Goal: Task Accomplishment & Management: Complete application form

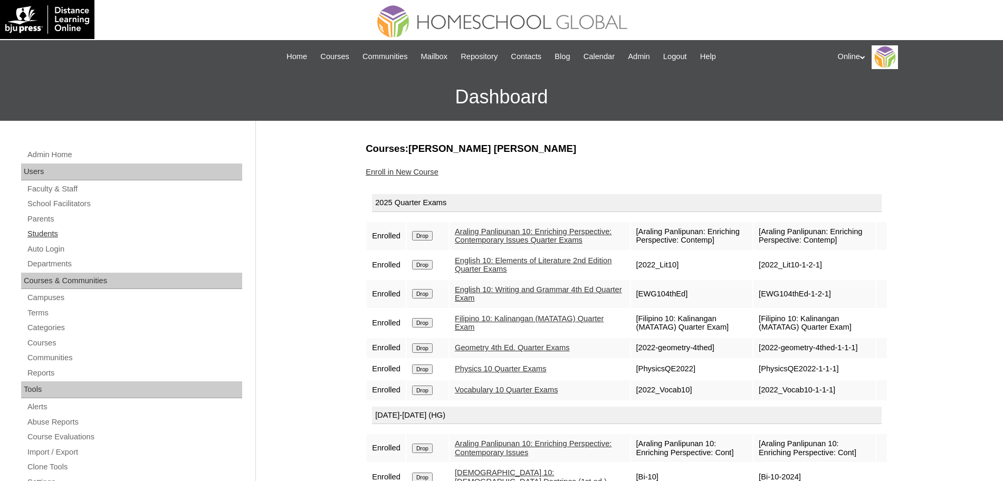
click at [49, 231] on link "Students" at bounding box center [134, 233] width 216 height 13
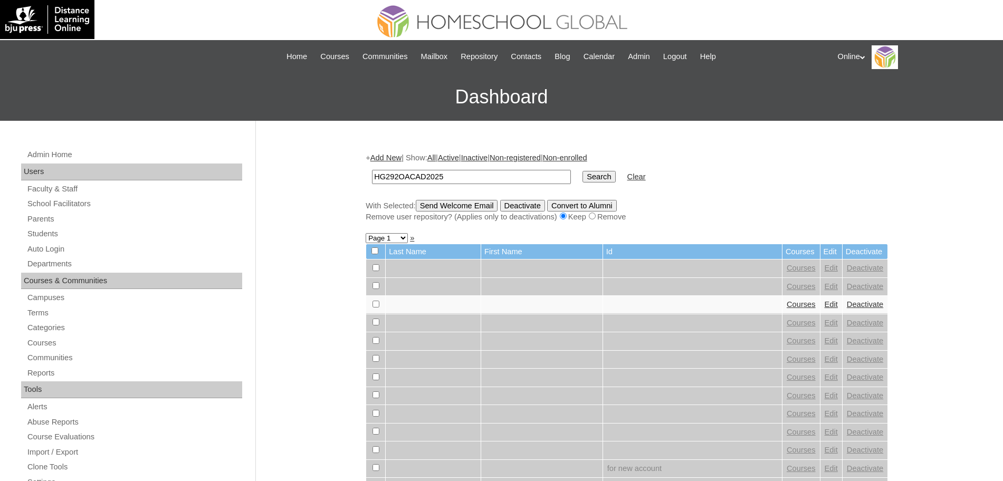
type input "HG292OACAD2025"
click at [582, 171] on input "Search" at bounding box center [598, 177] width 33 height 12
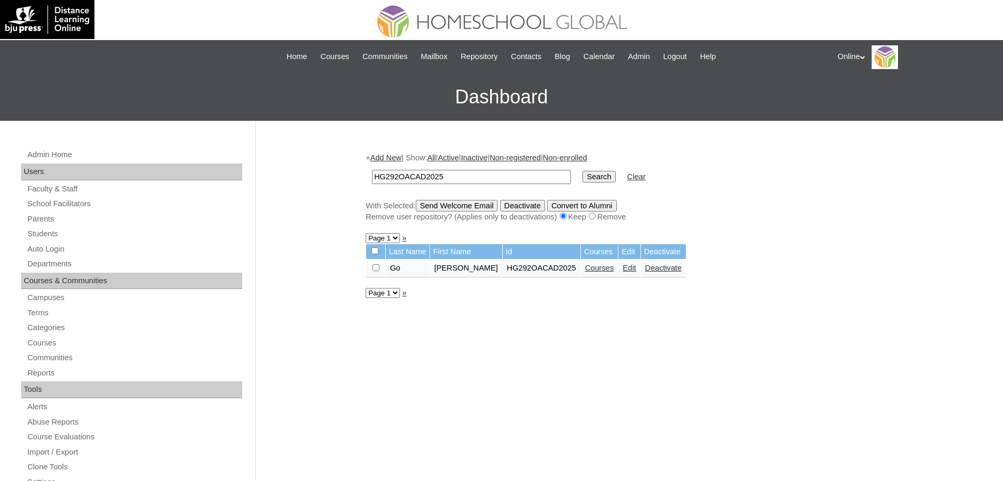
click at [614, 269] on link "Courses" at bounding box center [599, 268] width 29 height 8
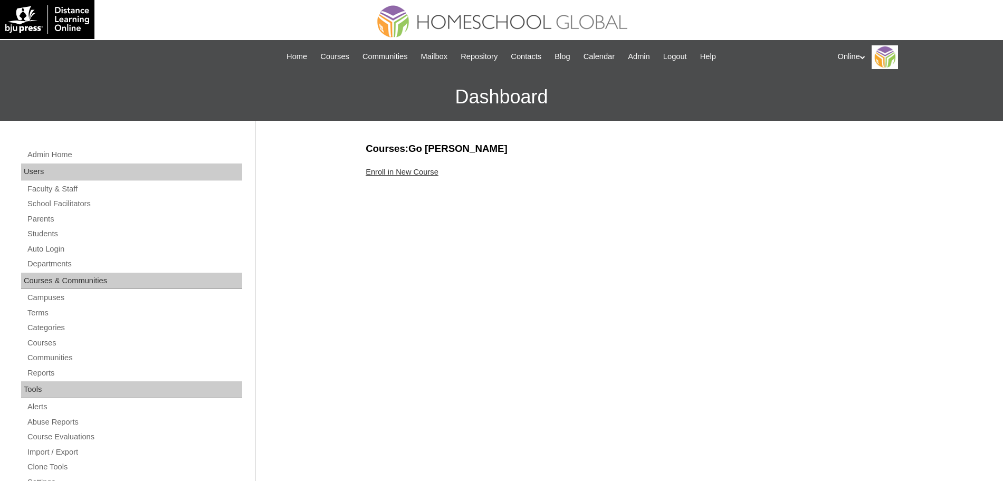
click at [394, 171] on link "Enroll in New Course" at bounding box center [402, 172] width 73 height 8
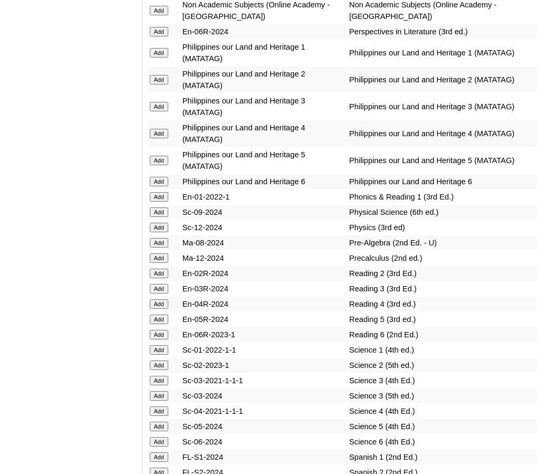
scroll to position [4788, 0]
click at [161, 227] on input "Add" at bounding box center [159, 227] width 18 height 9
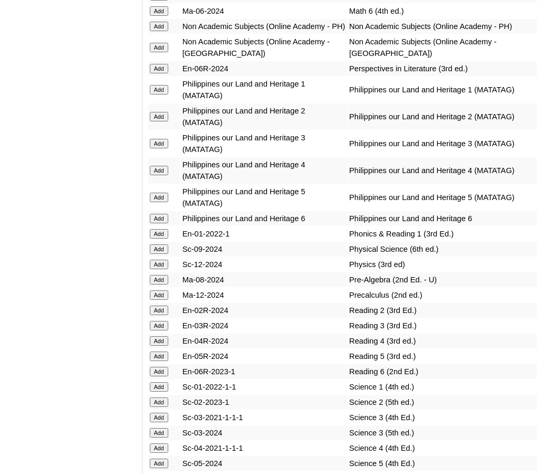
scroll to position [4751, 0]
click at [158, 24] on input "Add" at bounding box center [159, 26] width 18 height 9
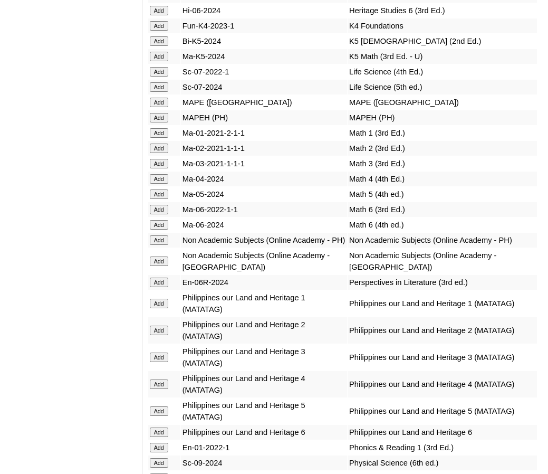
scroll to position [4534, 0]
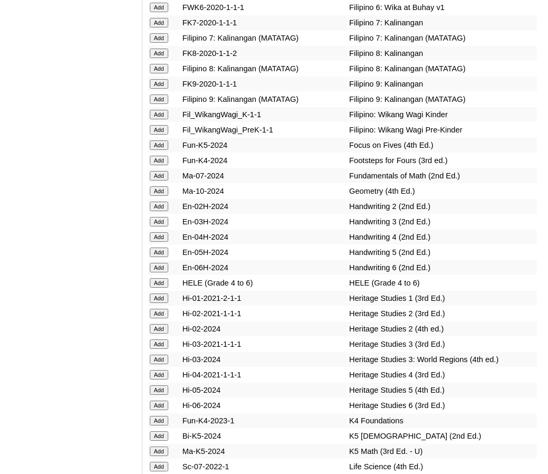
scroll to position [4187, 0]
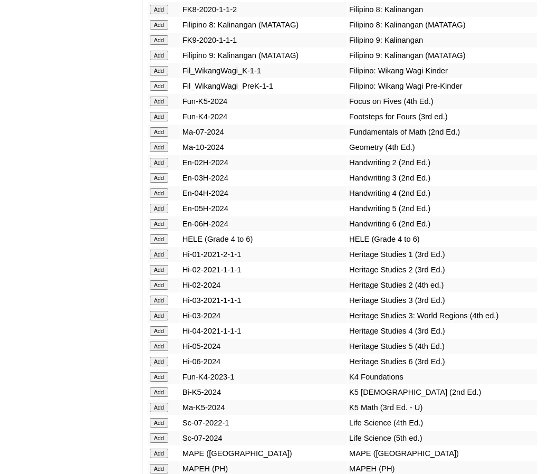
click at [164, 142] on input "Add" at bounding box center [159, 146] width 18 height 9
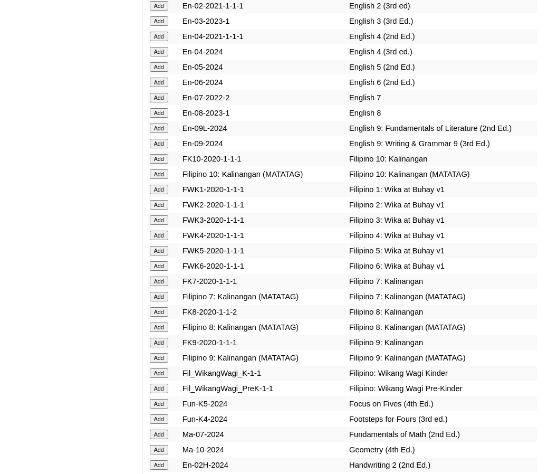
scroll to position [3880, 0]
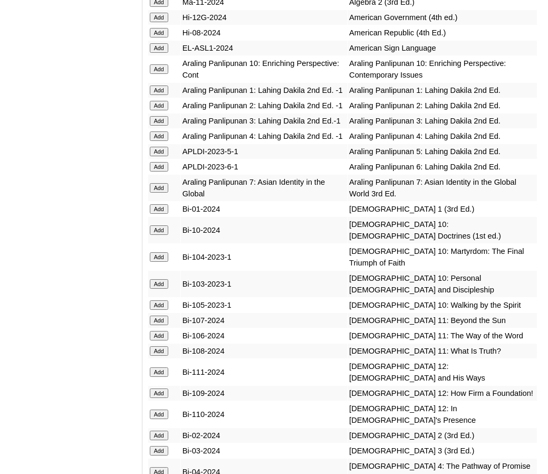
scroll to position [3062, 0]
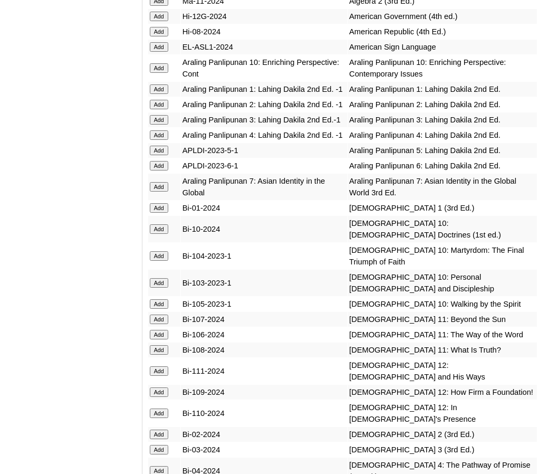
click at [156, 73] on input "Add" at bounding box center [159, 67] width 18 height 9
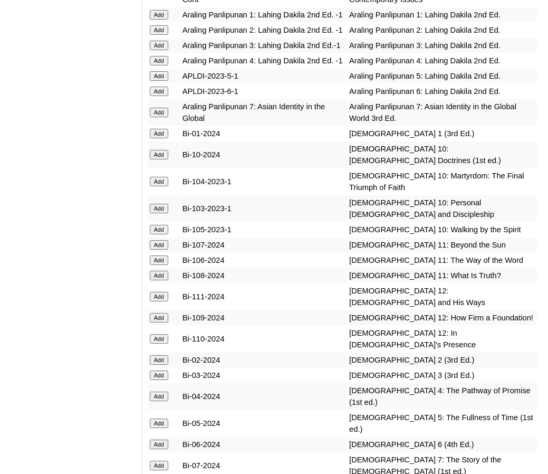
scroll to position [3136, 0]
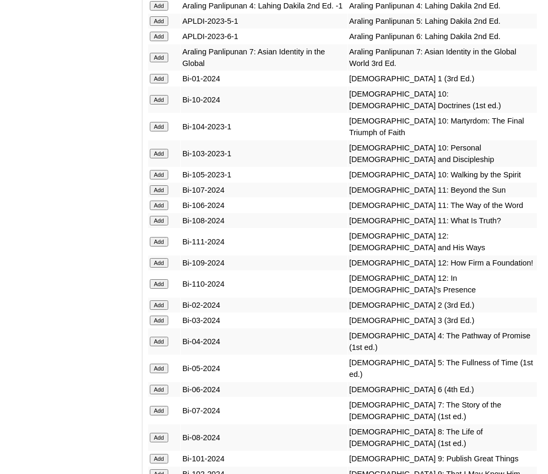
scroll to position [3217, 0]
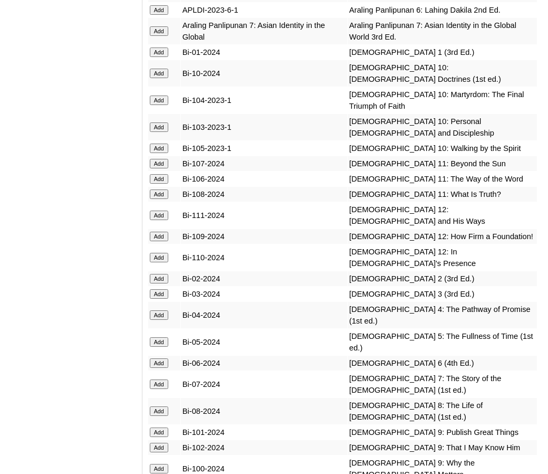
click at [154, 78] on input "Add" at bounding box center [159, 73] width 18 height 9
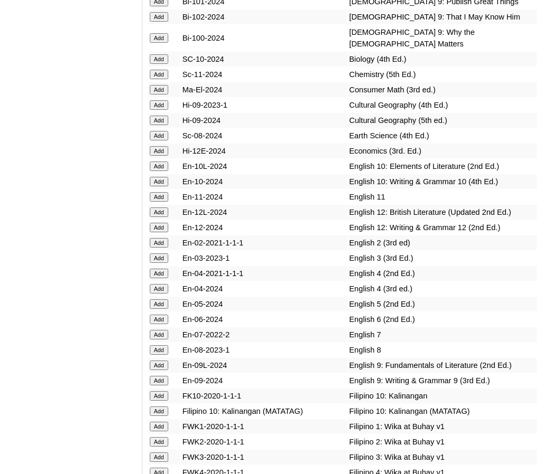
scroll to position [3651, 0]
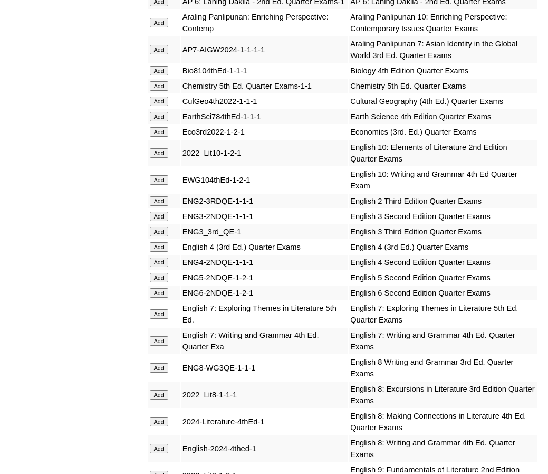
scroll to position [1342, 0]
click at [160, 158] on input "Add" at bounding box center [159, 153] width 18 height 9
click at [164, 185] on input "Add" at bounding box center [159, 180] width 18 height 9
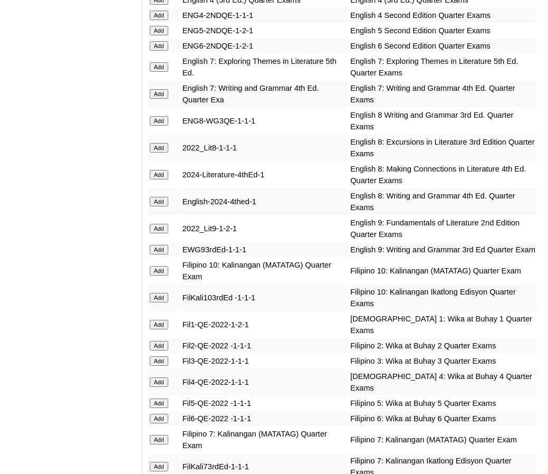
scroll to position [1590, 0]
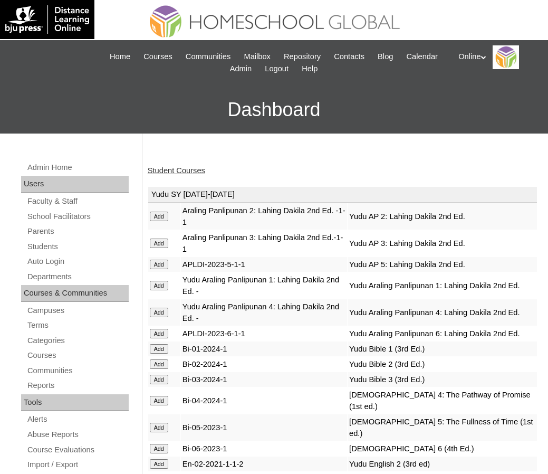
click at [160, 324] on td "Add" at bounding box center [164, 312] width 32 height 26
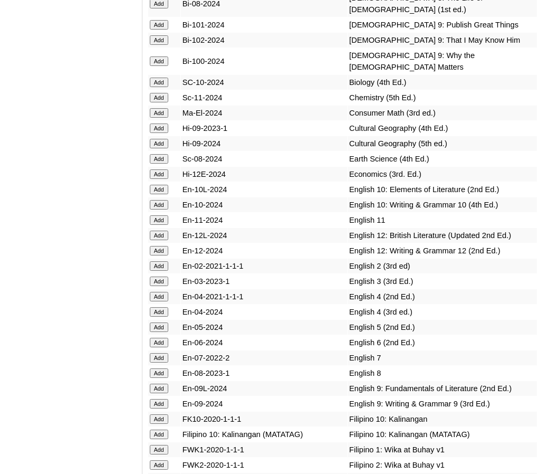
scroll to position [3626, 0]
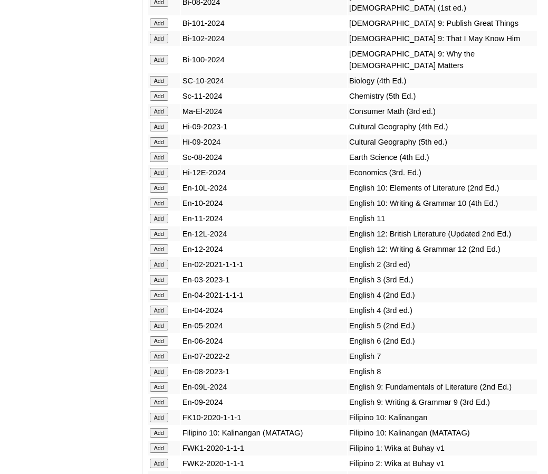
click at [163, 183] on input "Add" at bounding box center [159, 187] width 18 height 9
click at [166, 198] on input "Add" at bounding box center [159, 202] width 18 height 9
click at [159, 428] on input "Add" at bounding box center [159, 432] width 18 height 9
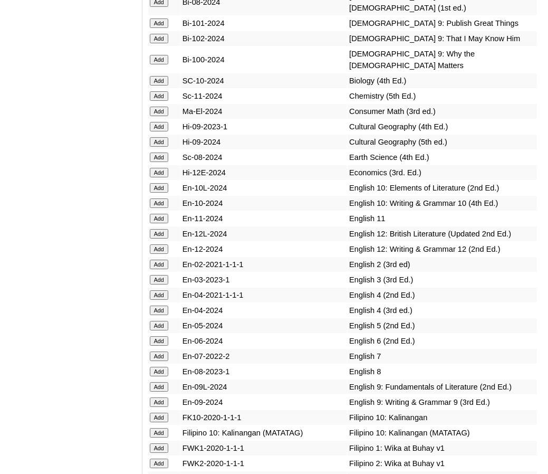
click at [159, 428] on input "Add" at bounding box center [159, 432] width 18 height 9
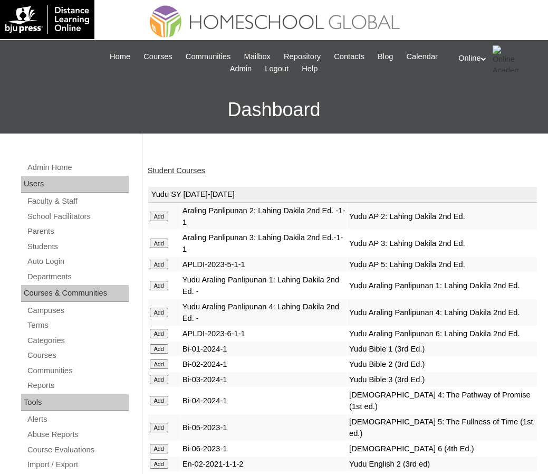
click at [171, 173] on link "Student Courses" at bounding box center [177, 170] width 58 height 8
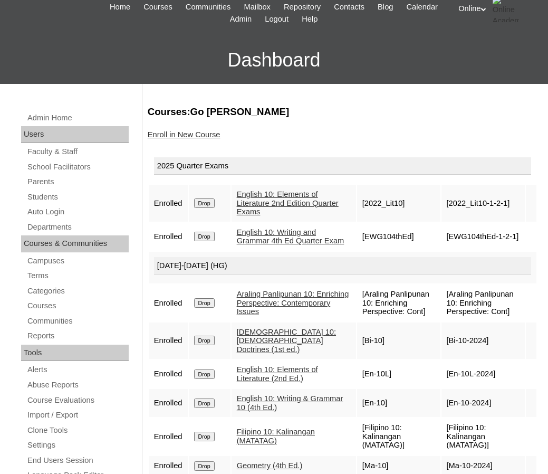
scroll to position [48, 0]
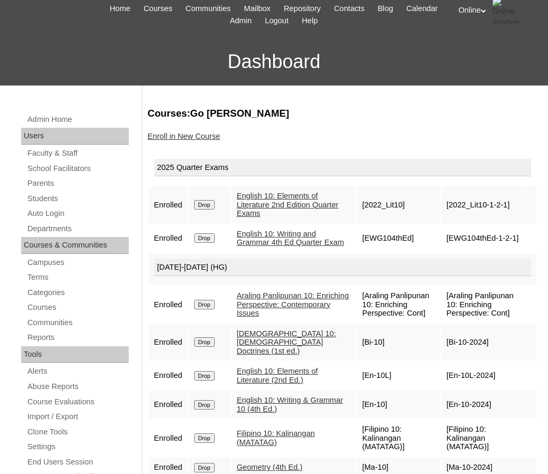
click at [187, 135] on link "Enroll in New Course" at bounding box center [184, 136] width 73 height 8
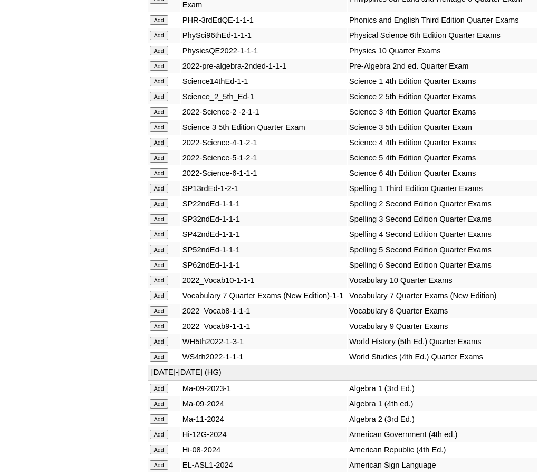
scroll to position [2645, 0]
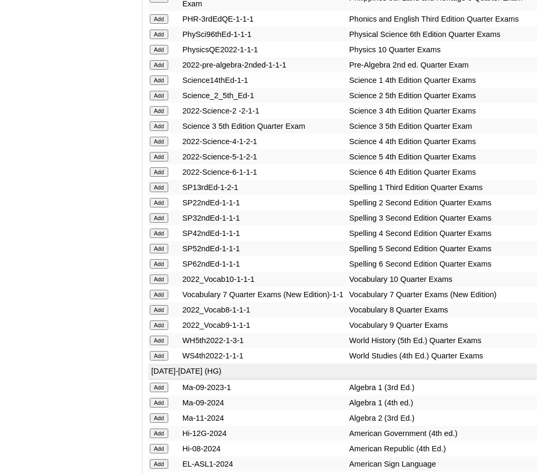
click at [162, 284] on input "Add" at bounding box center [159, 278] width 18 height 9
click at [159, 54] on input "Add" at bounding box center [159, 49] width 18 height 9
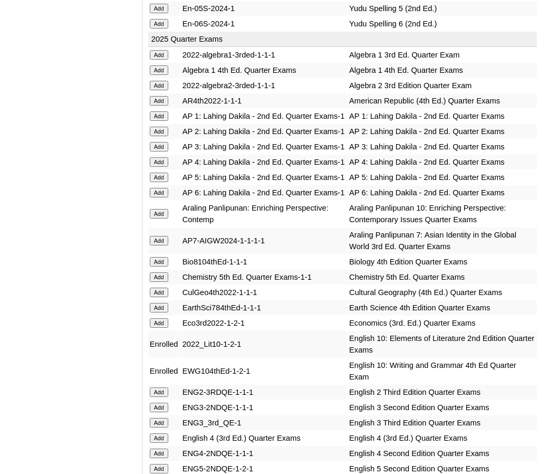
scroll to position [1155, 0]
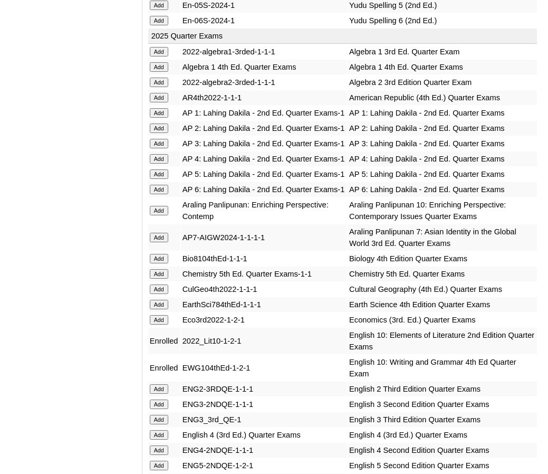
click at [159, 215] on input "Add" at bounding box center [159, 210] width 18 height 9
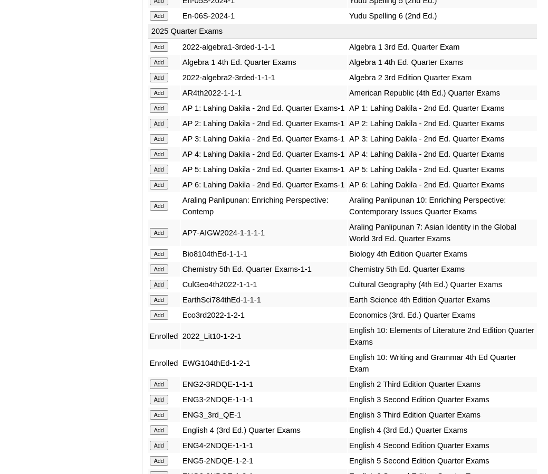
scroll to position [1159, 0]
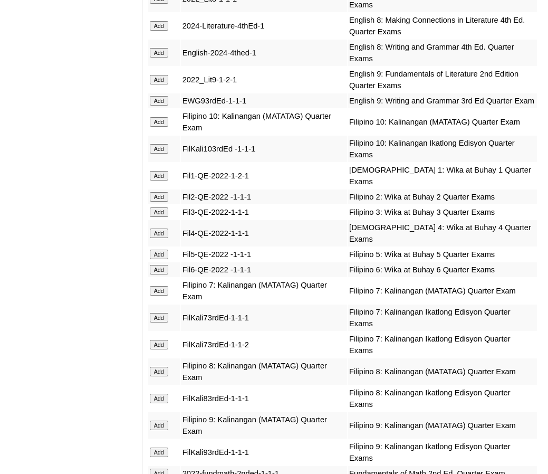
scroll to position [1749, 0]
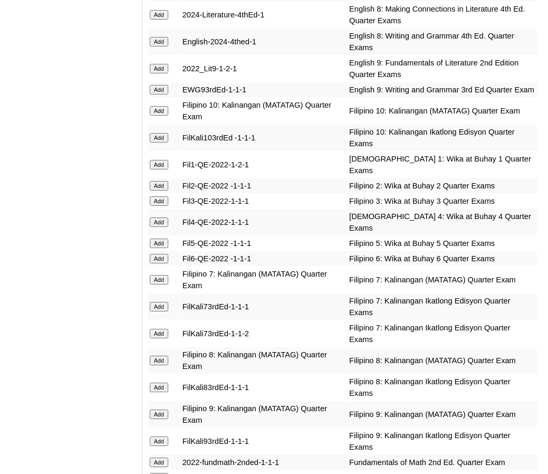
click at [156, 116] on input "Add" at bounding box center [159, 110] width 18 height 9
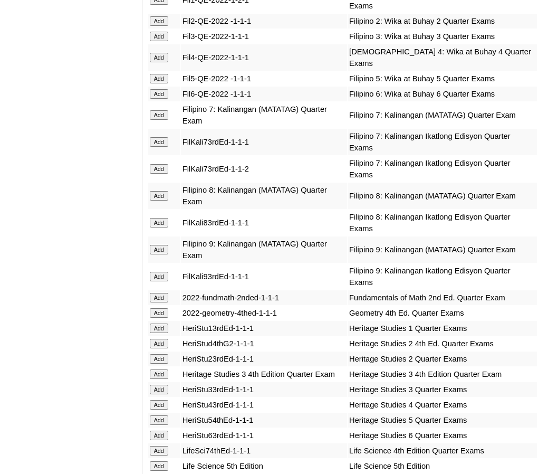
scroll to position [1915, 0]
click at [162, 317] on input "Add" at bounding box center [159, 312] width 18 height 9
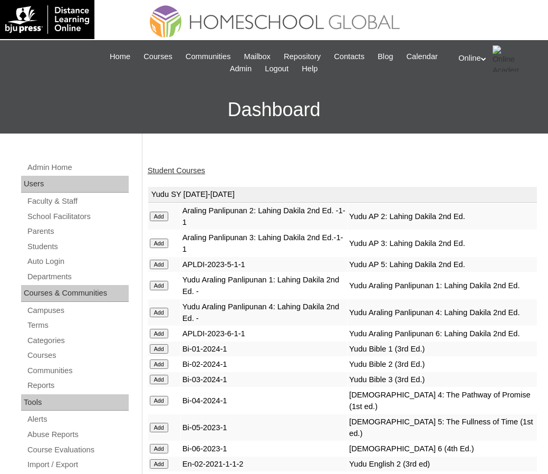
click at [168, 165] on div "Student Courses" at bounding box center [343, 170] width 390 height 11
click at [169, 168] on link "Student Courses" at bounding box center [177, 170] width 58 height 8
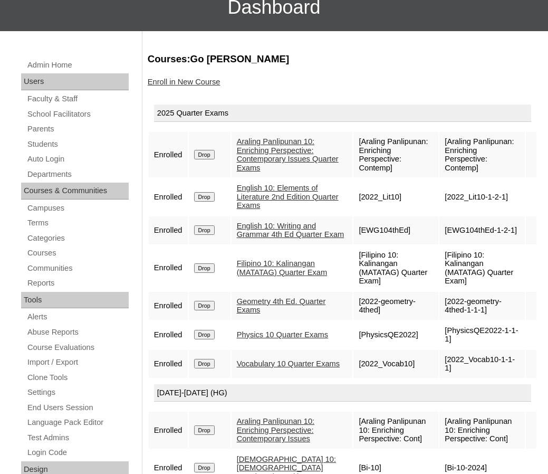
scroll to position [103, 0]
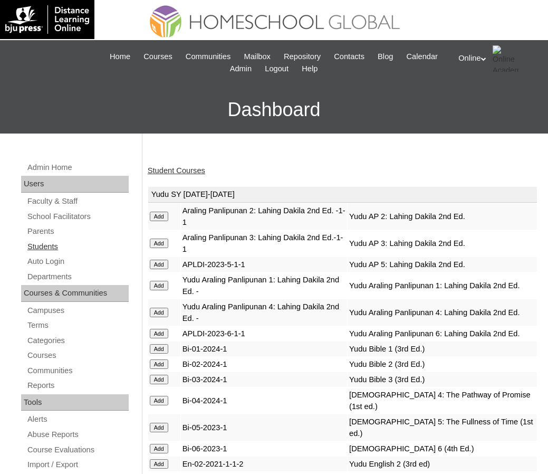
click at [51, 246] on link "Students" at bounding box center [77, 246] width 102 height 13
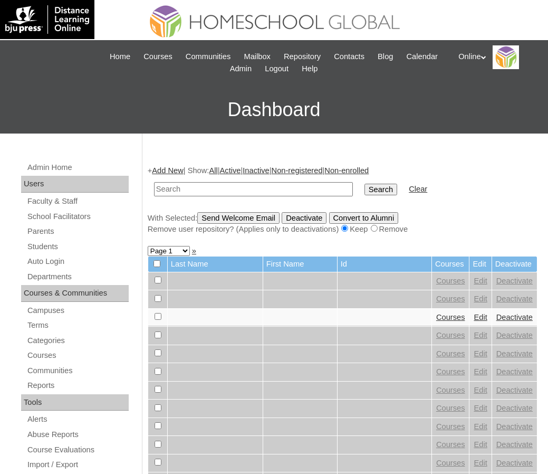
click at [173, 189] on input "text" at bounding box center [253, 189] width 199 height 14
type input "HG293OACAD2025"
click at [365, 184] on input "Search" at bounding box center [381, 190] width 33 height 12
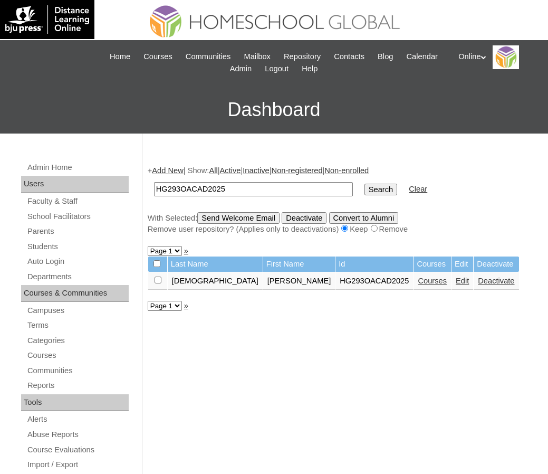
click at [418, 279] on link "Courses" at bounding box center [432, 280] width 29 height 8
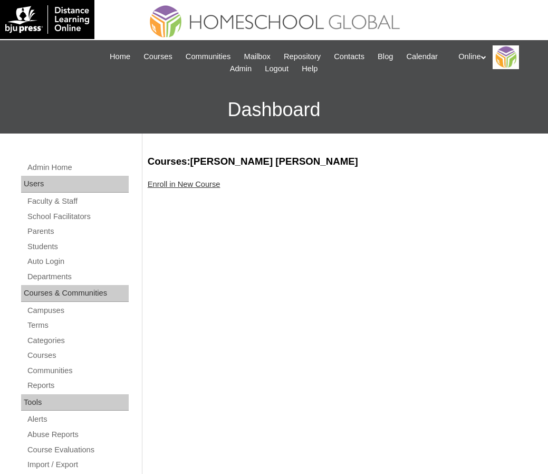
click at [186, 180] on link "Enroll in New Course" at bounding box center [184, 184] width 73 height 8
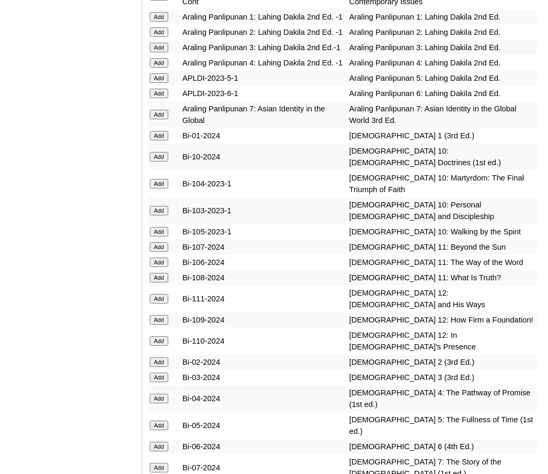
scroll to position [3134, 0]
click at [161, 161] on input "Add" at bounding box center [159, 155] width 18 height 9
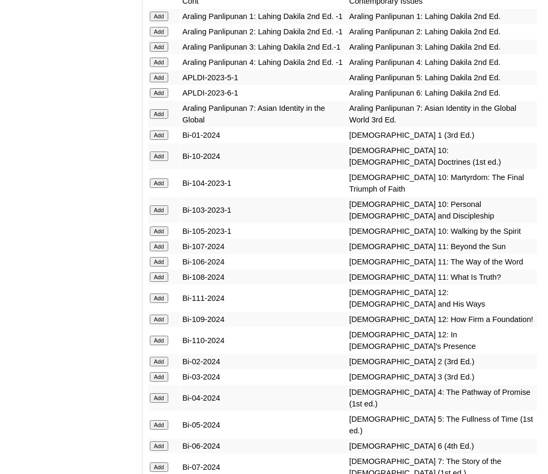
click at [161, 161] on input "Add" at bounding box center [159, 155] width 18 height 9
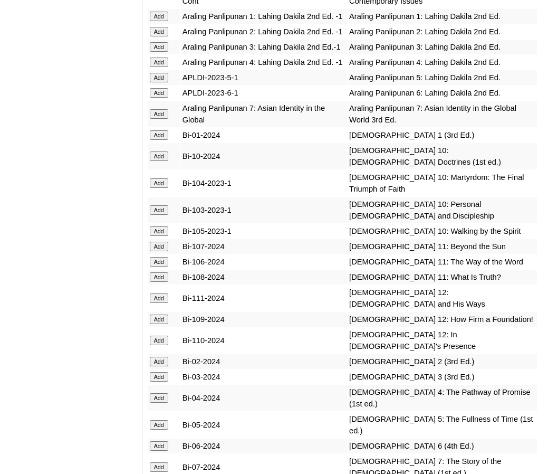
click at [161, 161] on input "Add" at bounding box center [159, 155] width 18 height 9
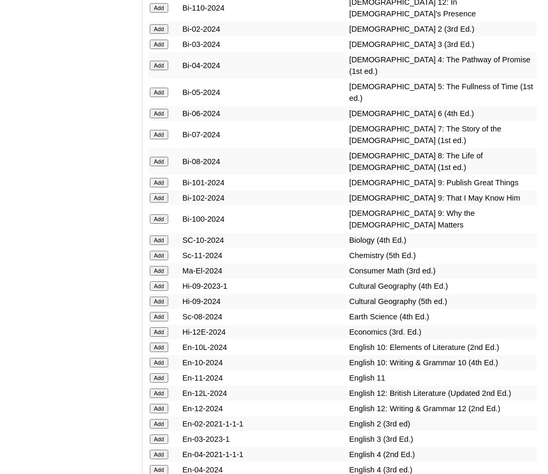
scroll to position [3468, 0]
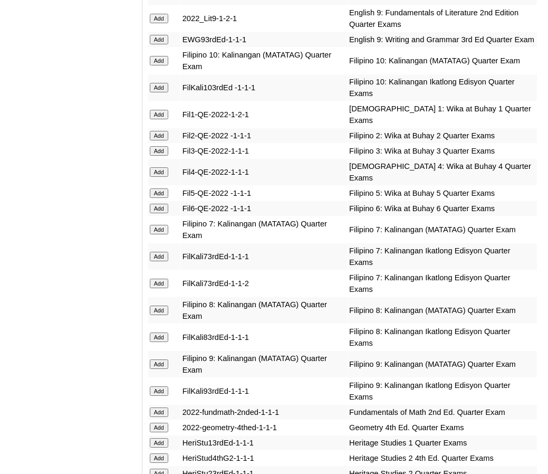
scroll to position [1798, 0]
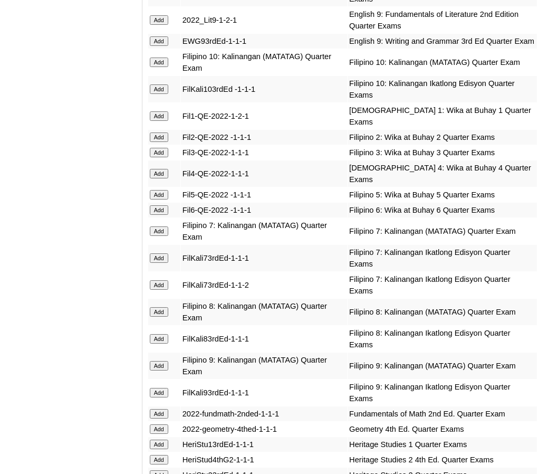
click at [159, 67] on input "Add" at bounding box center [159, 62] width 18 height 9
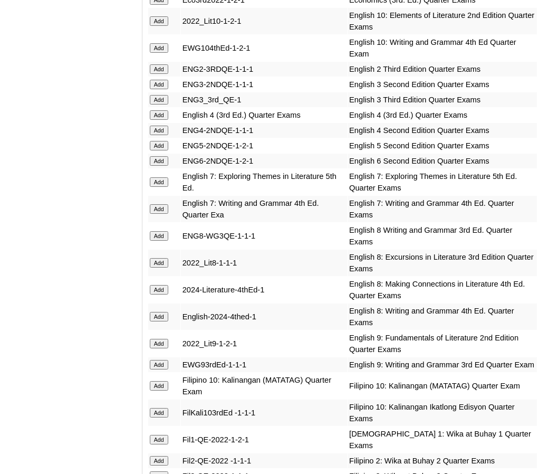
scroll to position [1472, 0]
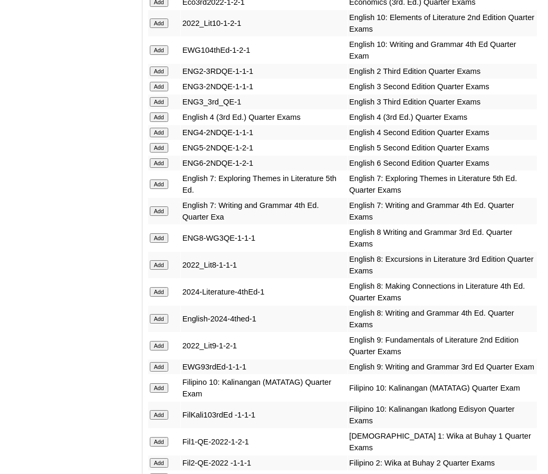
click at [163, 55] on input "Add" at bounding box center [159, 49] width 18 height 9
click at [163, 28] on input "Add" at bounding box center [159, 22] width 18 height 9
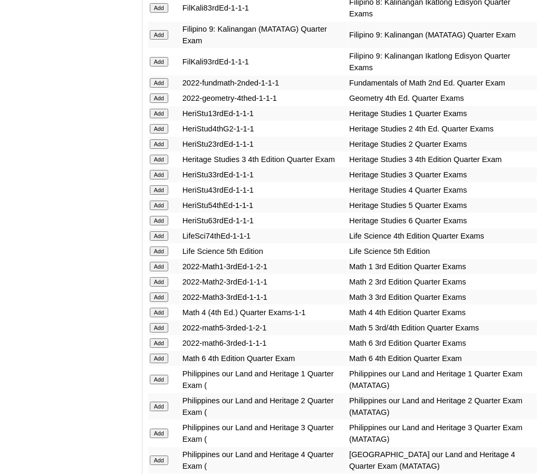
scroll to position [2129, 0]
click at [162, 102] on input "Add" at bounding box center [159, 97] width 18 height 9
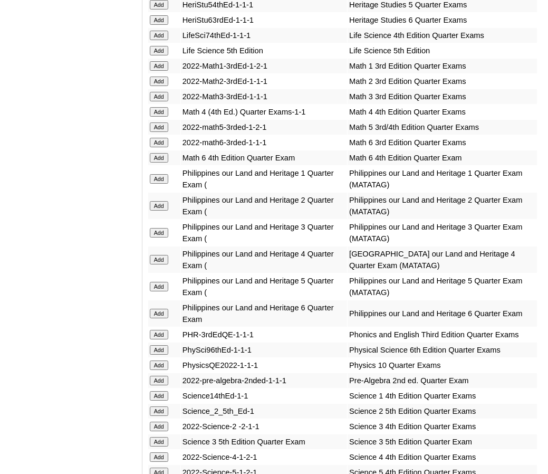
scroll to position [2332, 0]
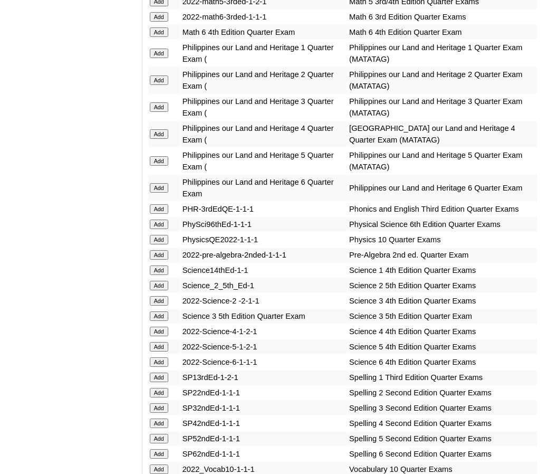
scroll to position [2455, 0]
click at [161, 244] on input "Add" at bounding box center [159, 238] width 18 height 9
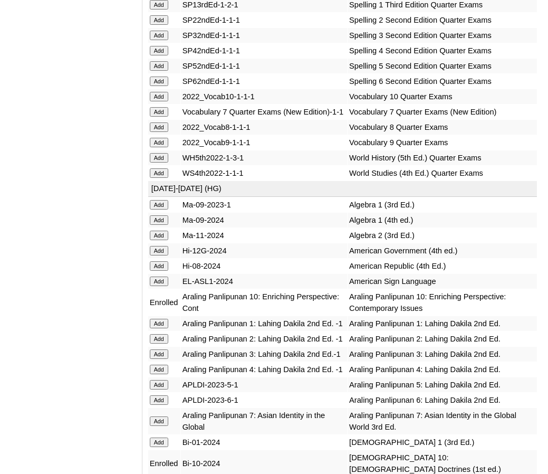
scroll to position [2833, 0]
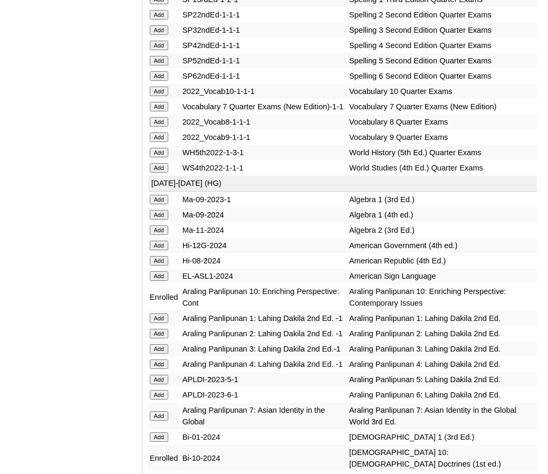
click at [161, 96] on input "Add" at bounding box center [159, 91] width 18 height 9
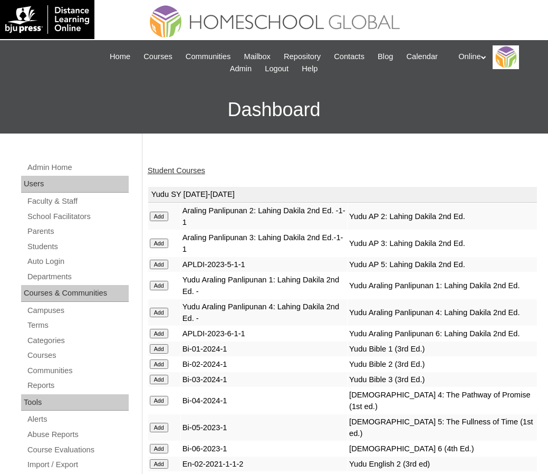
click at [170, 168] on link "Student Courses" at bounding box center [177, 170] width 58 height 8
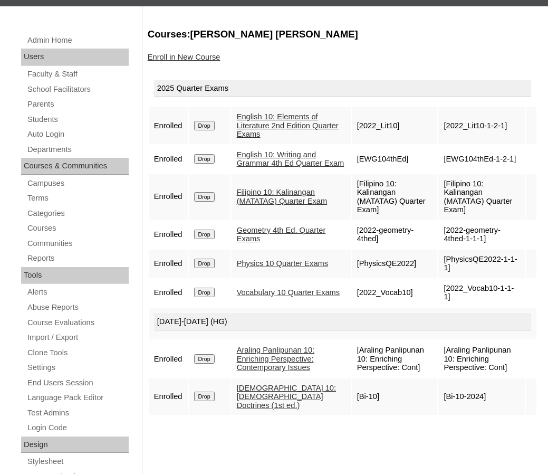
scroll to position [121, 0]
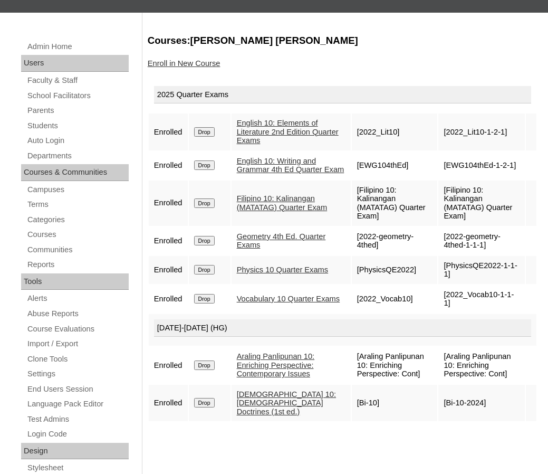
click at [167, 64] on link "Enroll in New Course" at bounding box center [184, 63] width 73 height 8
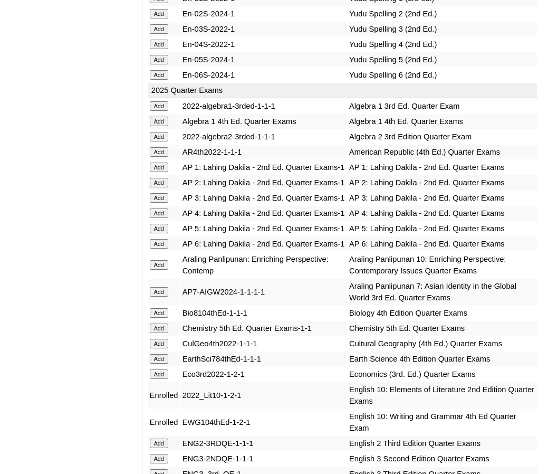
scroll to position [1107, 0]
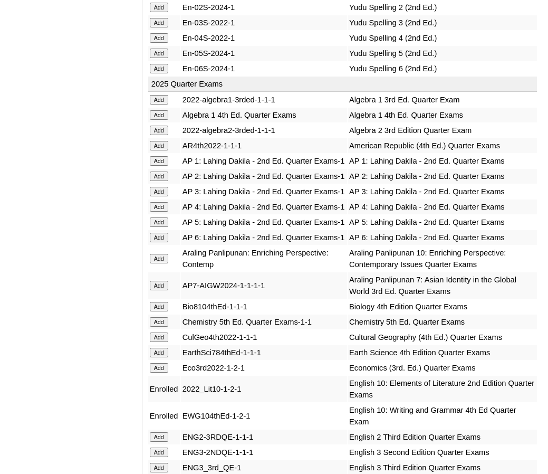
click at [168, 263] on input "Add" at bounding box center [159, 258] width 18 height 9
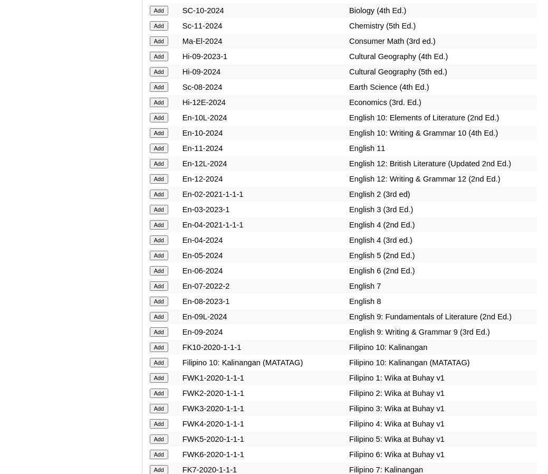
scroll to position [3697, 0]
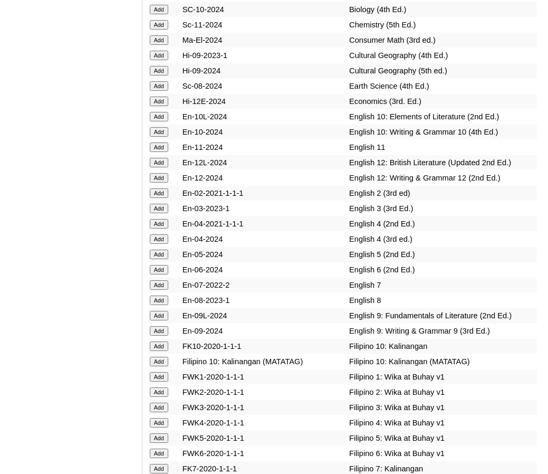
click at [163, 112] on input "Add" at bounding box center [159, 116] width 18 height 9
click at [162, 127] on input "Add" at bounding box center [159, 131] width 18 height 9
click at [161, 357] on input "Add" at bounding box center [159, 361] width 18 height 9
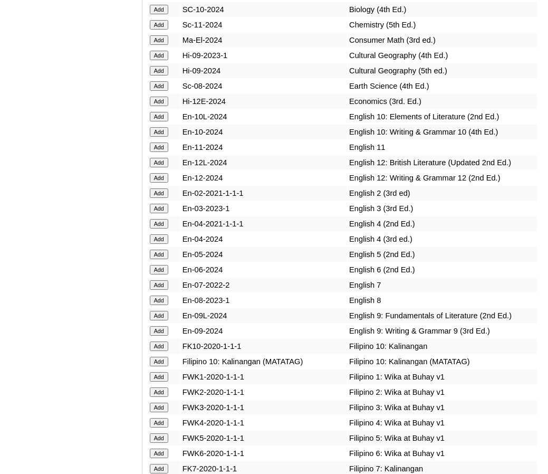
click at [161, 357] on input "Add" at bounding box center [159, 361] width 18 height 9
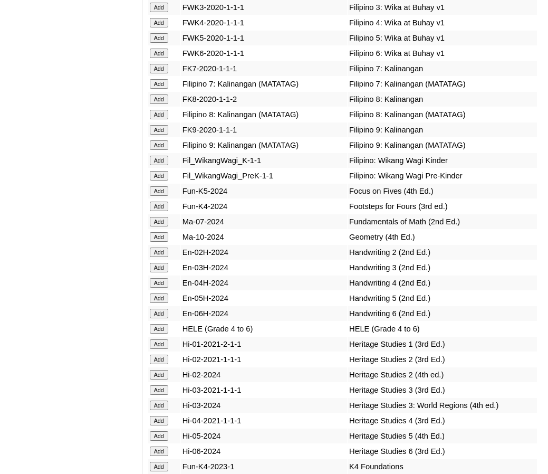
scroll to position [4098, 0]
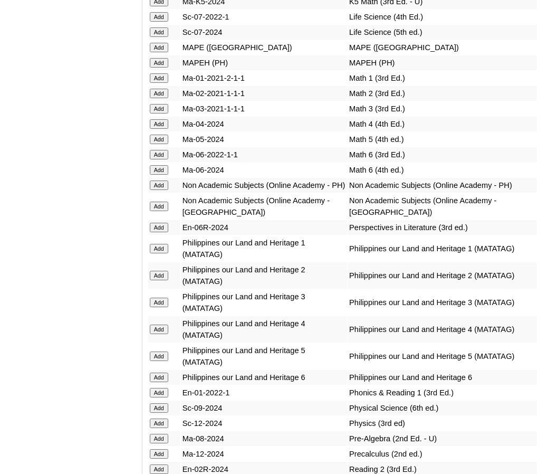
scroll to position [4594, 0]
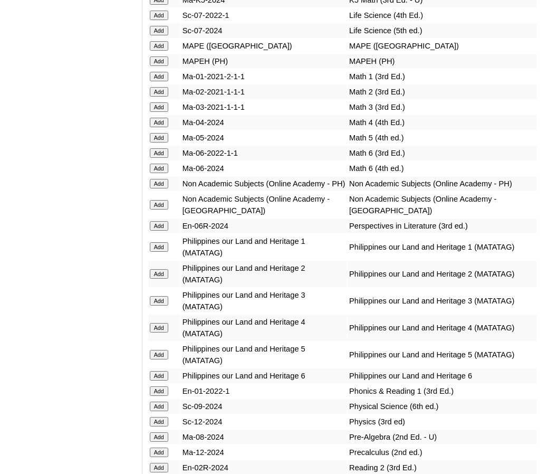
click at [157, 179] on input "Add" at bounding box center [159, 183] width 18 height 9
click at [160, 419] on input "Add" at bounding box center [159, 421] width 18 height 9
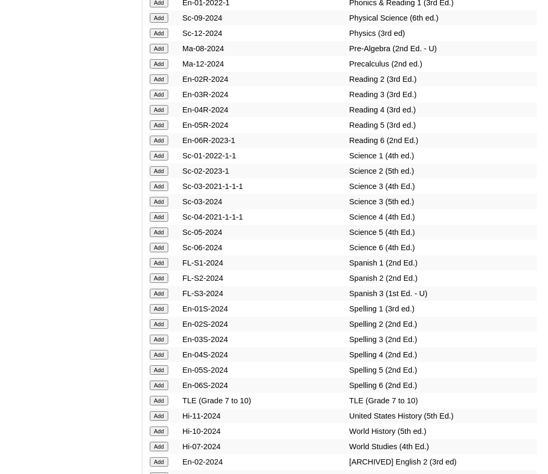
scroll to position [4985, 0]
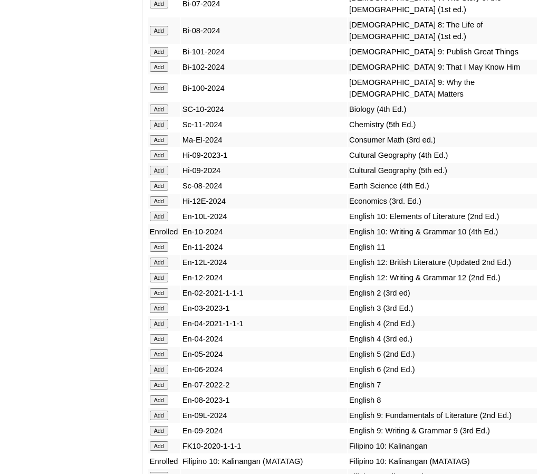
scroll to position [3604, 0]
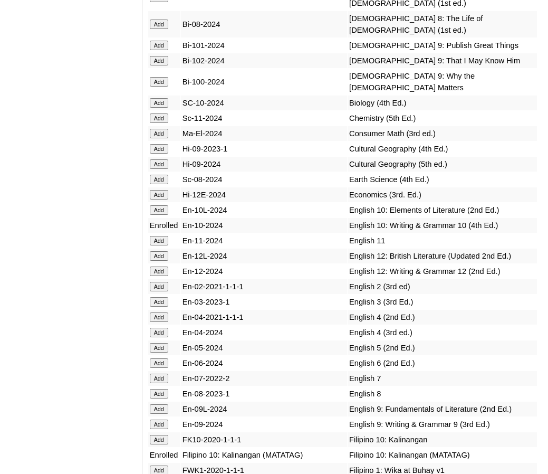
click at [162, 205] on input "Add" at bounding box center [159, 209] width 18 height 9
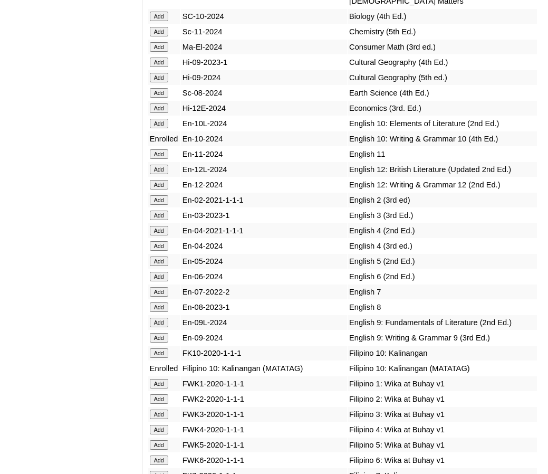
scroll to position [3691, 0]
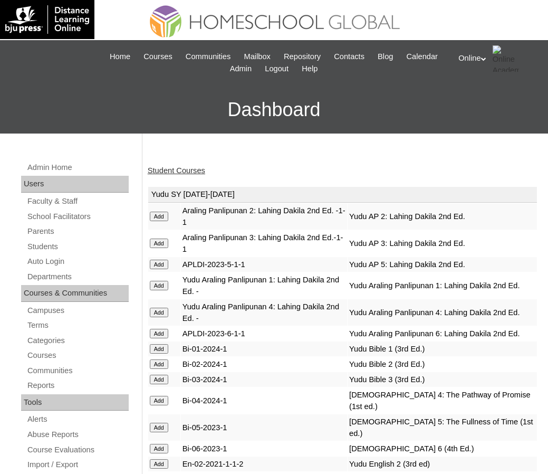
click at [173, 171] on link "Student Courses" at bounding box center [177, 170] width 58 height 8
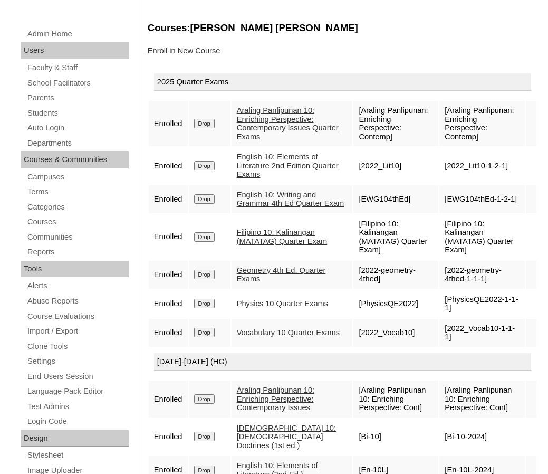
scroll to position [132, 0]
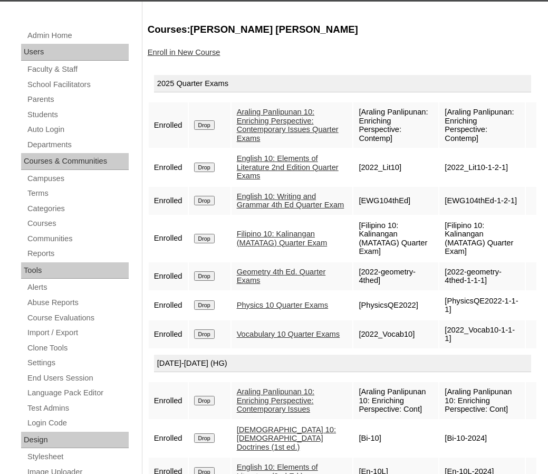
click at [189, 53] on link "Enroll in New Course" at bounding box center [184, 52] width 73 height 8
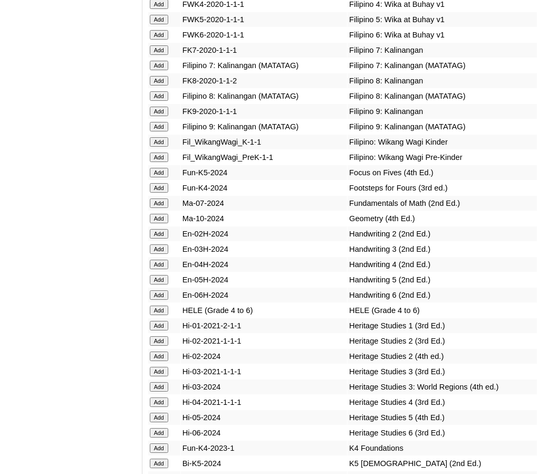
scroll to position [4117, 0]
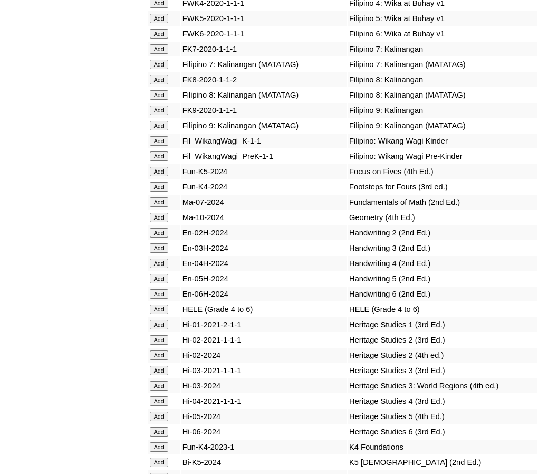
click at [166, 213] on input "Add" at bounding box center [159, 217] width 18 height 9
